Goal: Communication & Community: Answer question/provide support

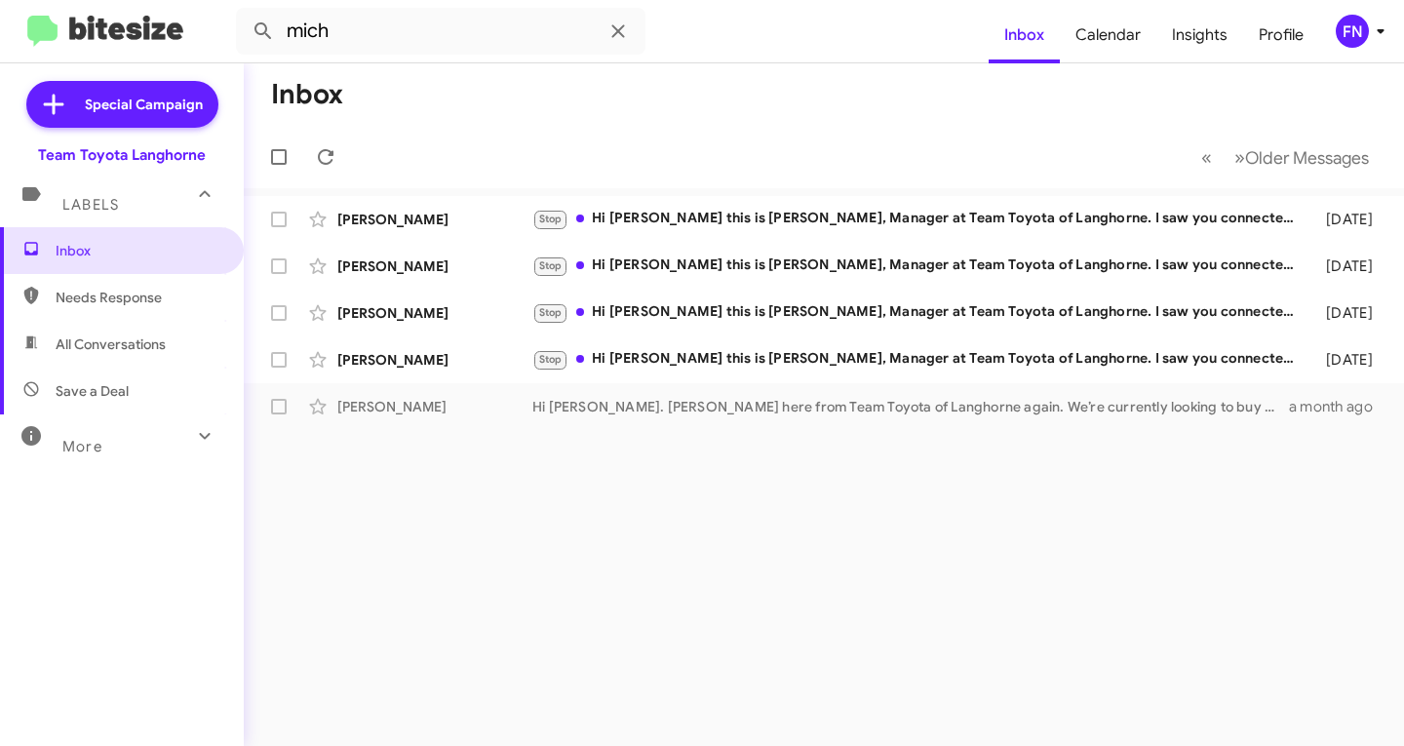
drag, startPoint x: 0, startPoint y: 0, endPoint x: 81, endPoint y: 336, distance: 345.9
click at [81, 336] on span "All Conversations" at bounding box center [111, 343] width 110 height 19
type input "in:all-conversations"
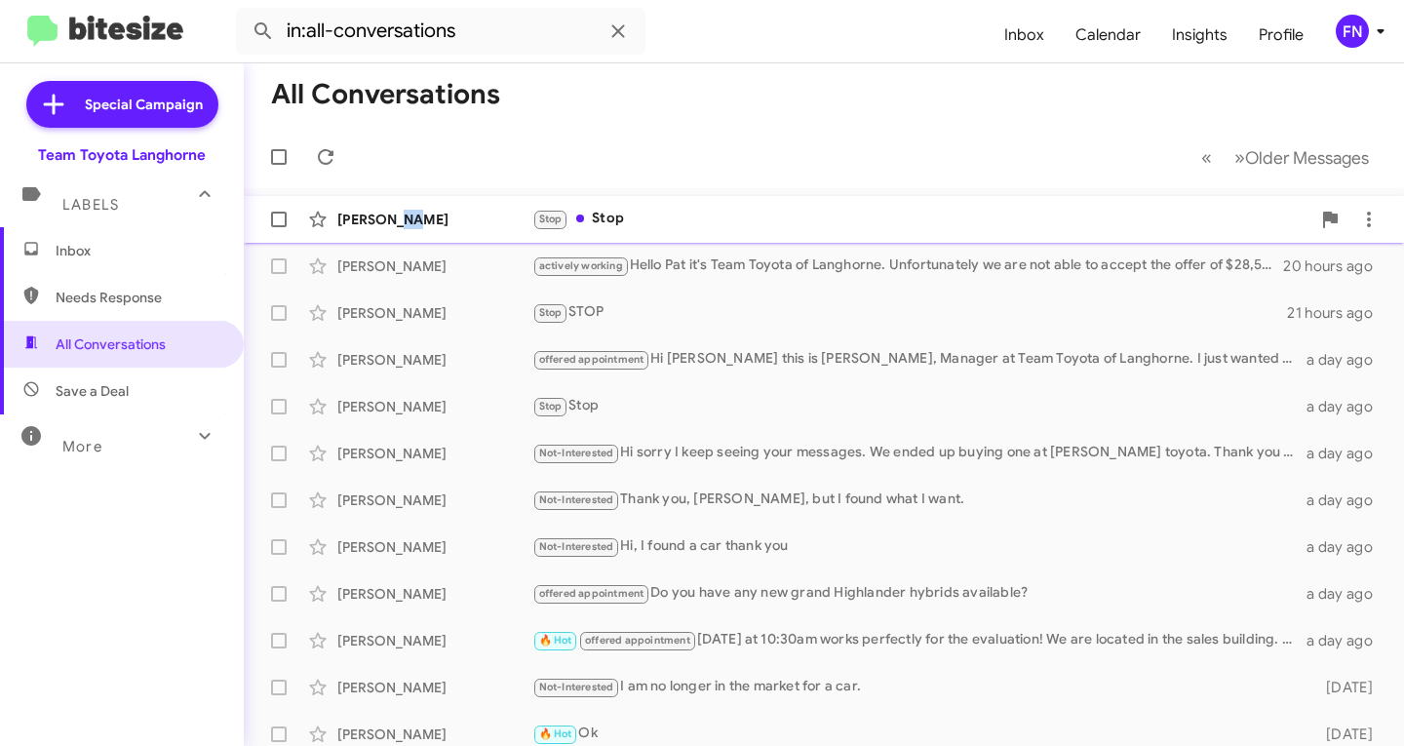
click at [404, 213] on div "[PERSON_NAME]" at bounding box center [434, 219] width 195 height 19
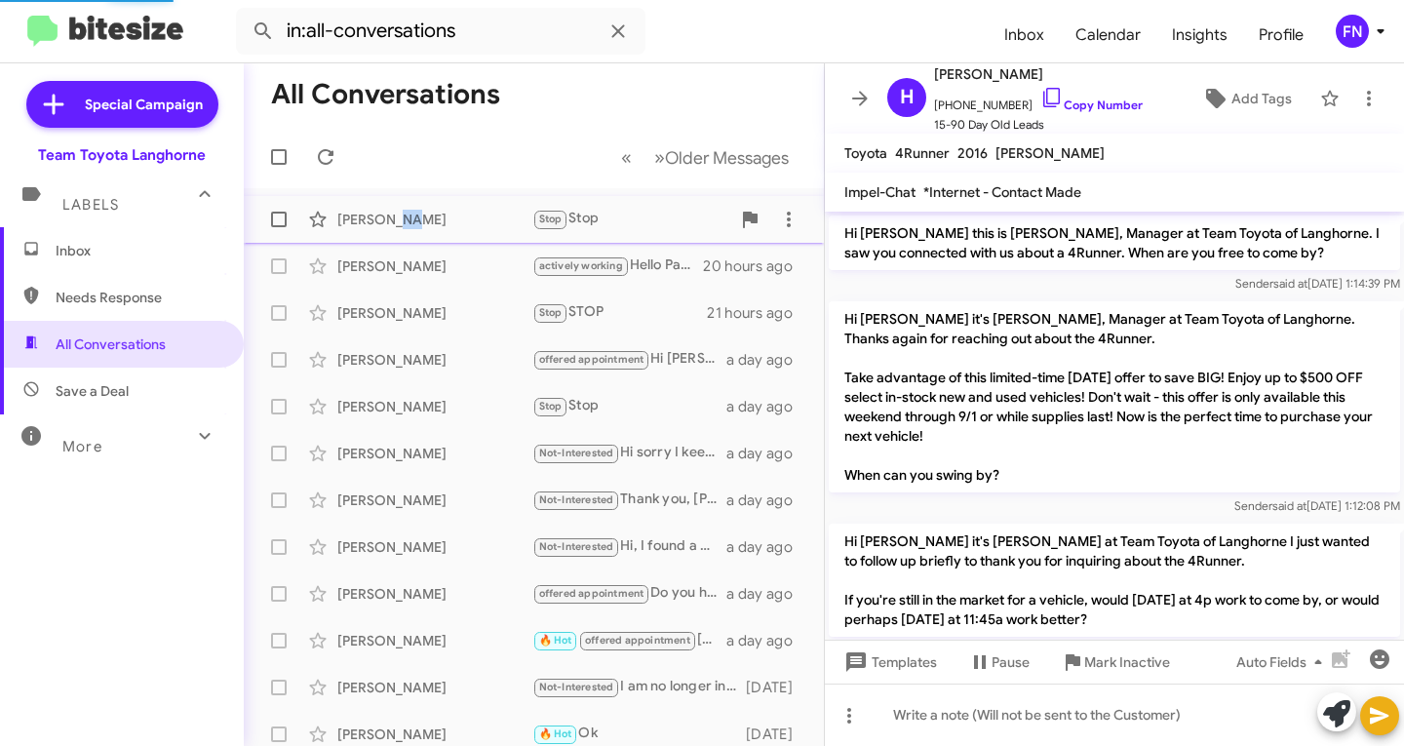
scroll to position [110, 0]
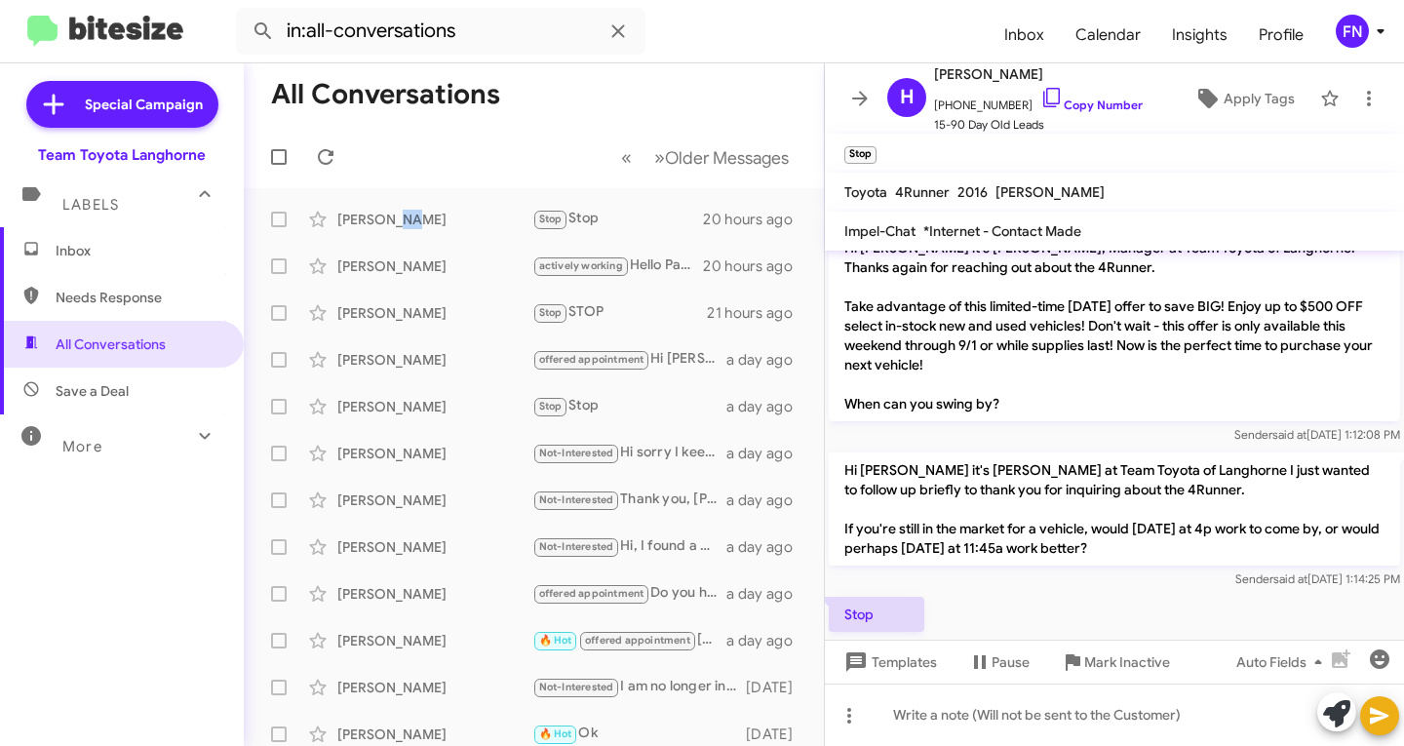
click at [140, 241] on span "Inbox" at bounding box center [122, 250] width 244 height 47
